Goal: Information Seeking & Learning: Learn about a topic

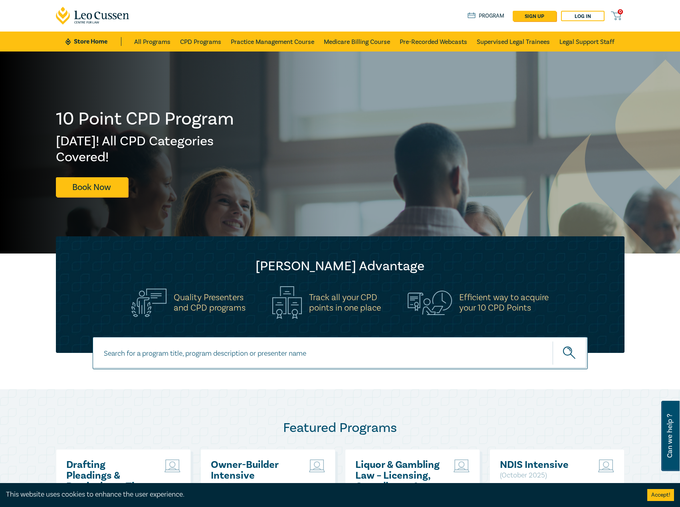
click at [272, 347] on input at bounding box center [340, 353] width 495 height 32
type input "i26007"
click at [553, 341] on button "submit" at bounding box center [570, 353] width 35 height 24
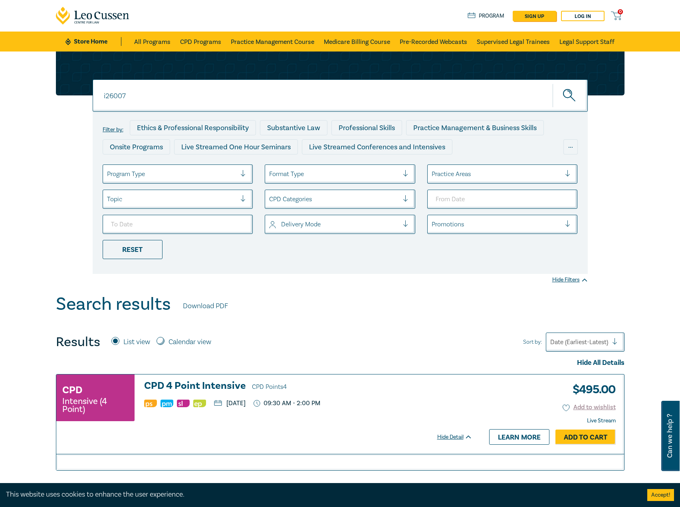
click at [202, 383] on h3 "CPD 4 Point Intensive CPD Points 4" at bounding box center [308, 387] width 328 height 12
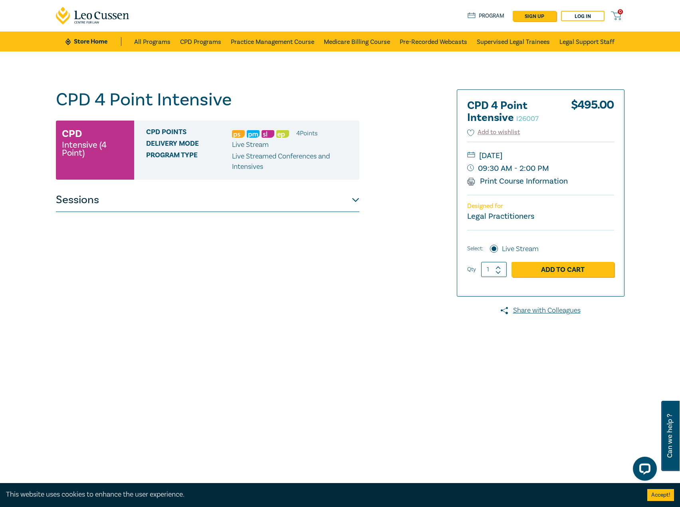
click at [297, 204] on button "Sessions" at bounding box center [208, 200] width 304 height 24
click at [311, 189] on button "Sessions" at bounding box center [208, 200] width 304 height 24
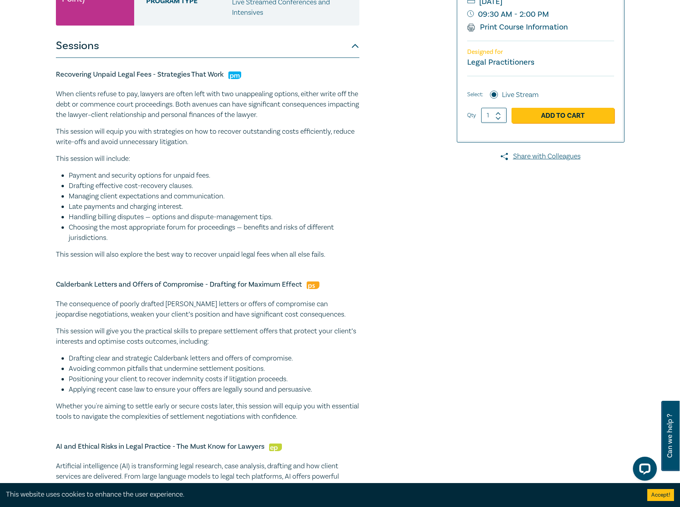
scroll to position [160, 0]
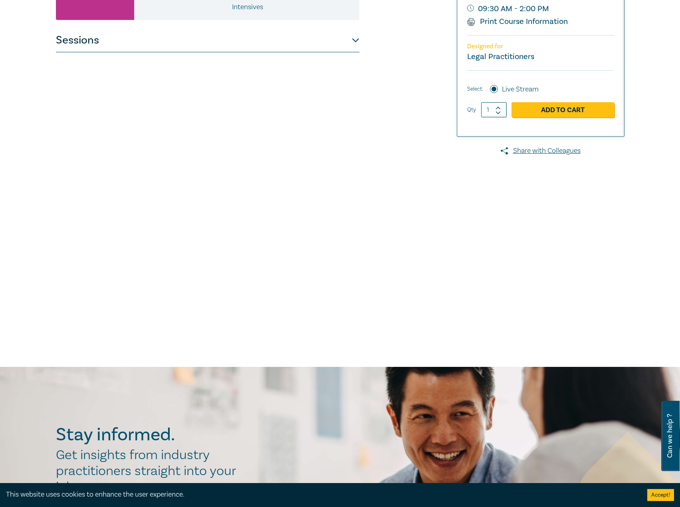
click at [320, 50] on button "Sessions" at bounding box center [208, 40] width 304 height 24
